Goal: Browse casually

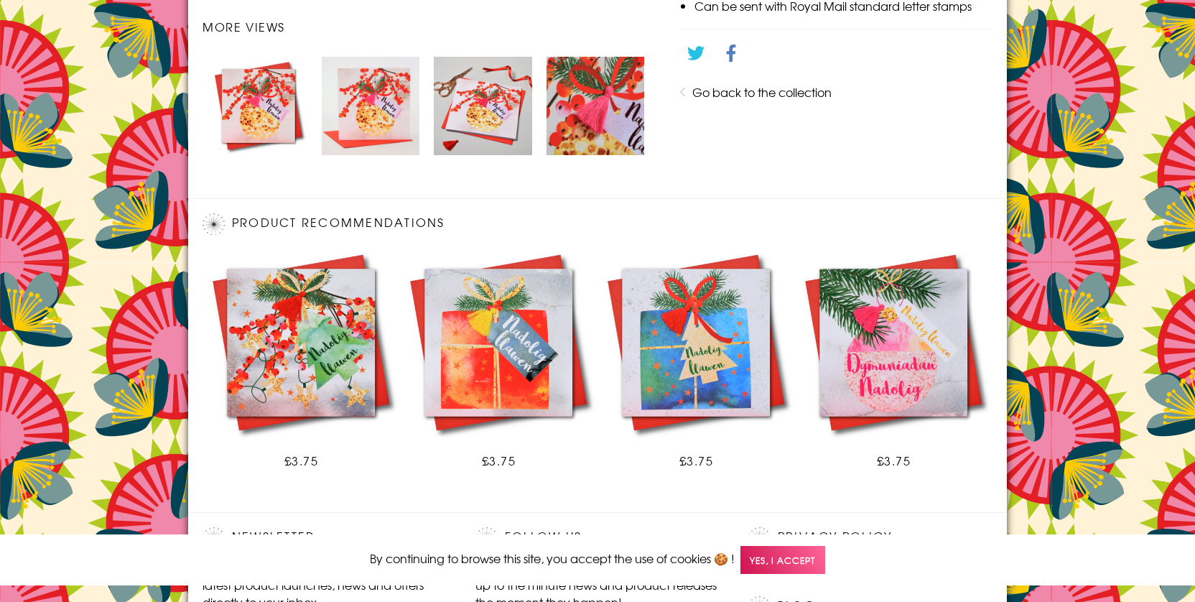
scroll to position [879, 0]
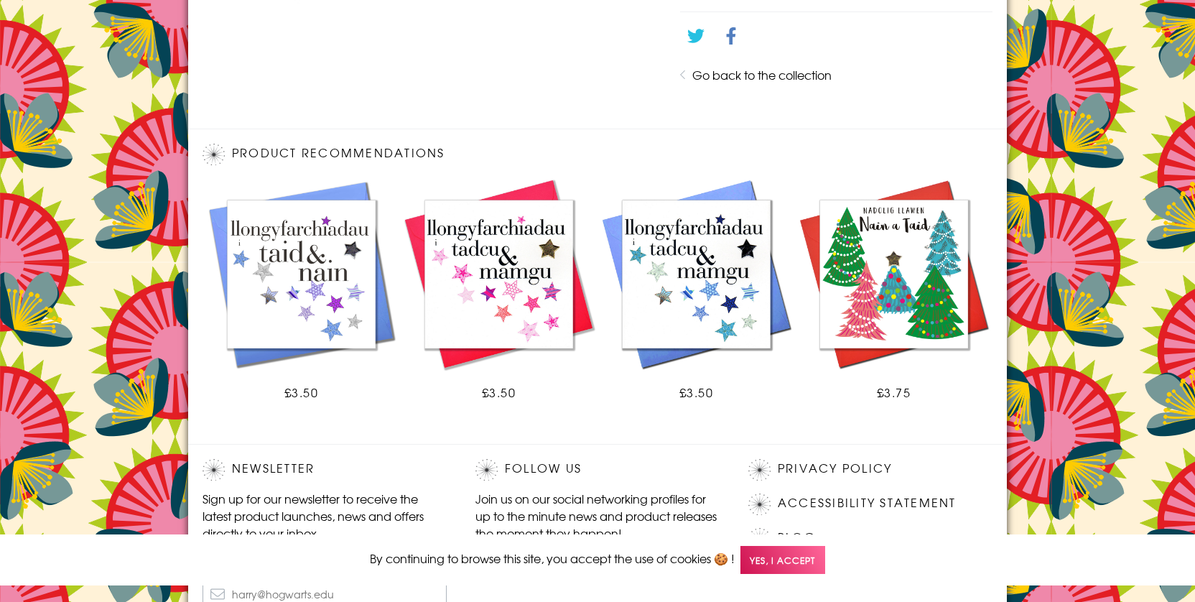
scroll to position [811, 0]
